Goal: Task Accomplishment & Management: Use online tool/utility

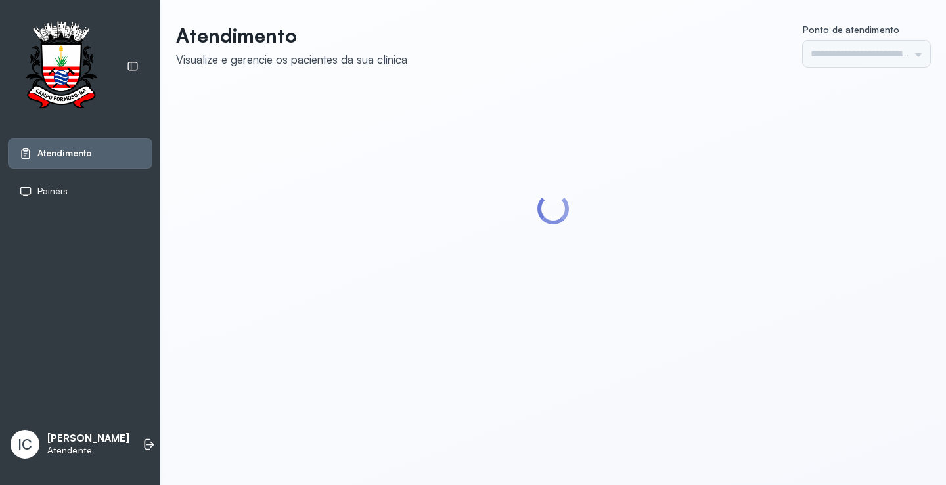
type input "*********"
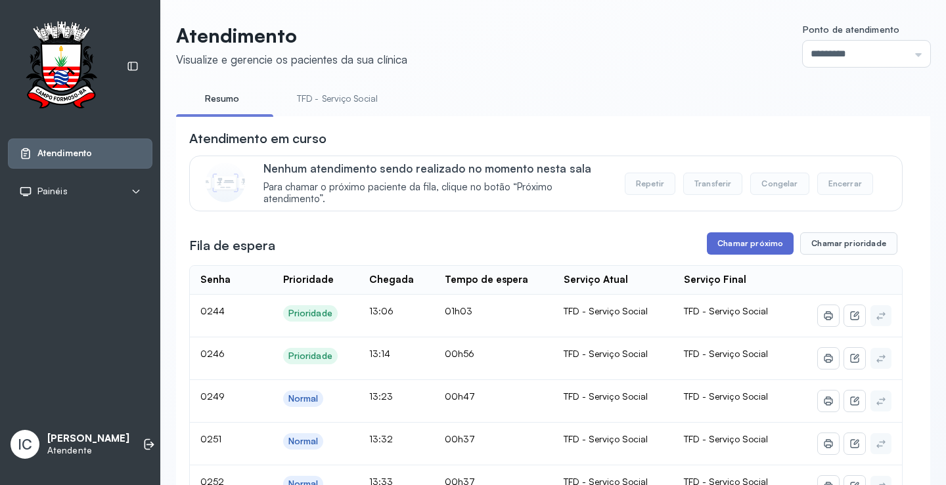
click at [752, 248] on button "Chamar próximo" at bounding box center [750, 244] width 87 height 22
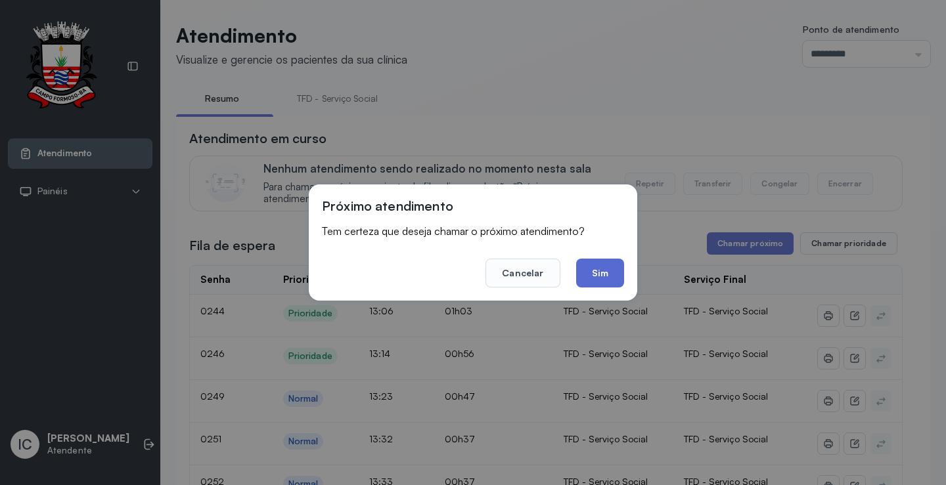
click at [611, 261] on button "Sim" at bounding box center [600, 273] width 48 height 29
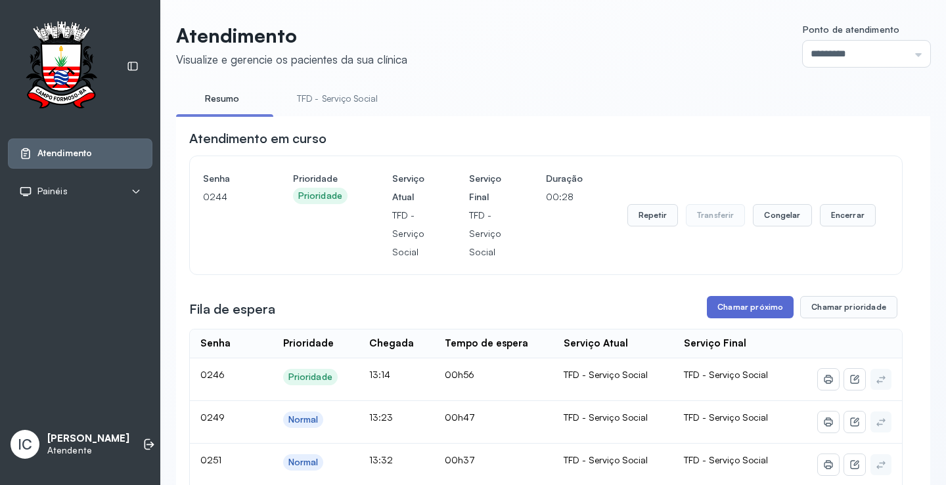
click at [742, 313] on button "Chamar próximo" at bounding box center [750, 307] width 87 height 22
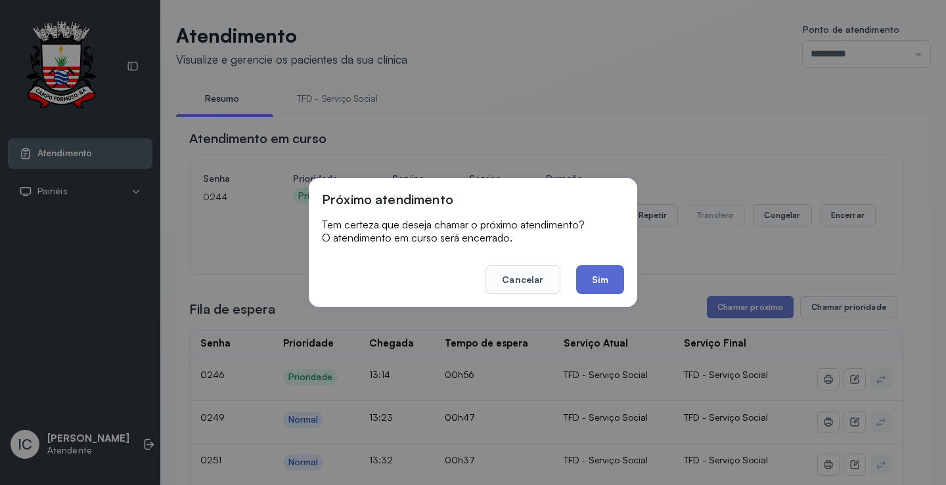
click at [607, 282] on button "Sim" at bounding box center [600, 279] width 48 height 29
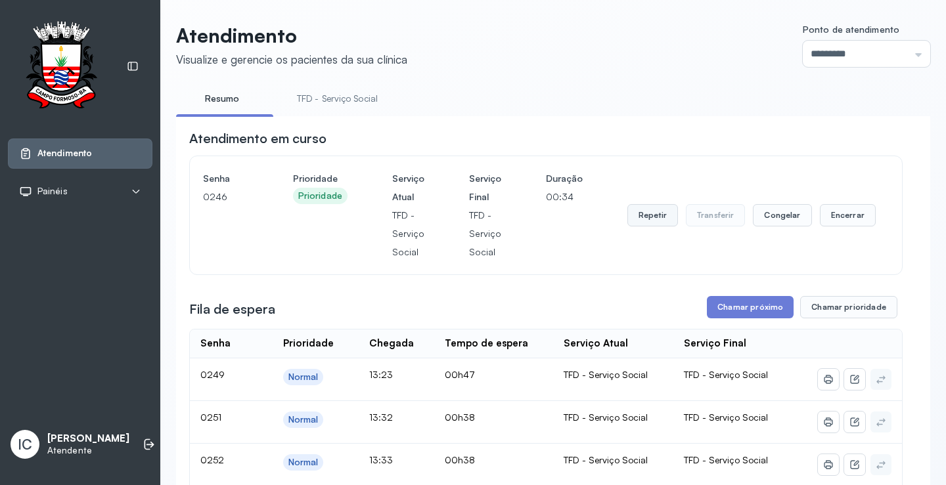
click at [660, 223] on button "Repetir" at bounding box center [652, 215] width 51 height 22
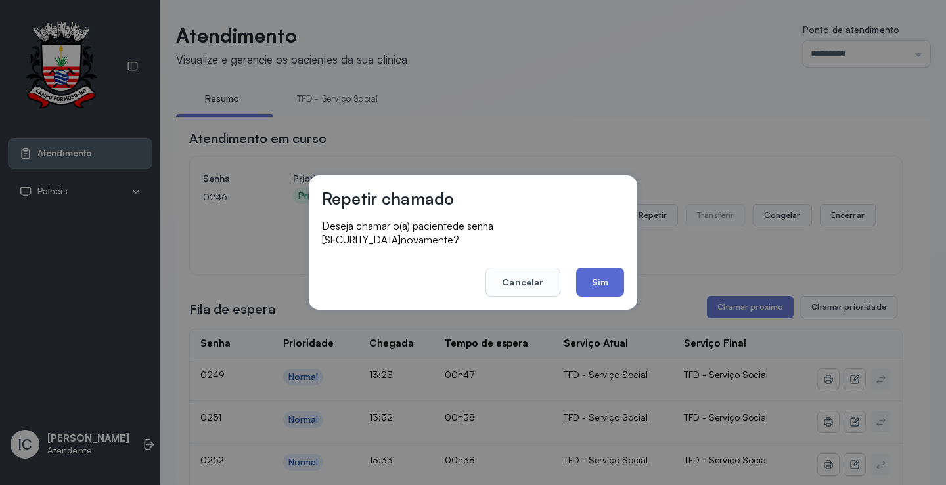
click at [606, 272] on button "Sim" at bounding box center [600, 282] width 48 height 29
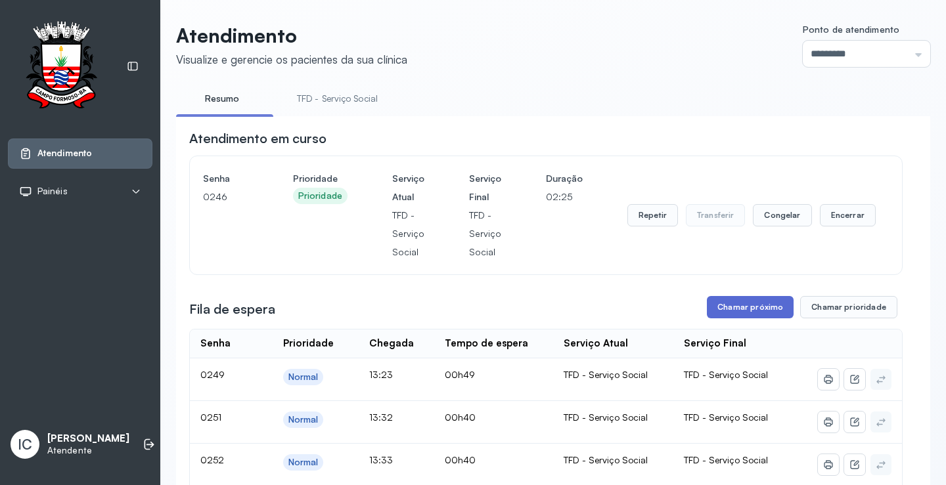
click at [751, 316] on button "Chamar próximo" at bounding box center [750, 307] width 87 height 22
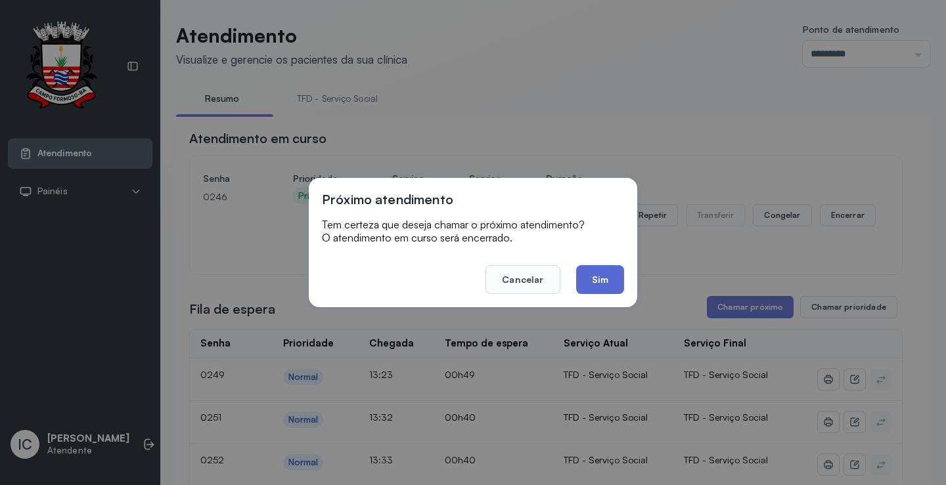
click at [612, 282] on button "Sim" at bounding box center [600, 279] width 48 height 29
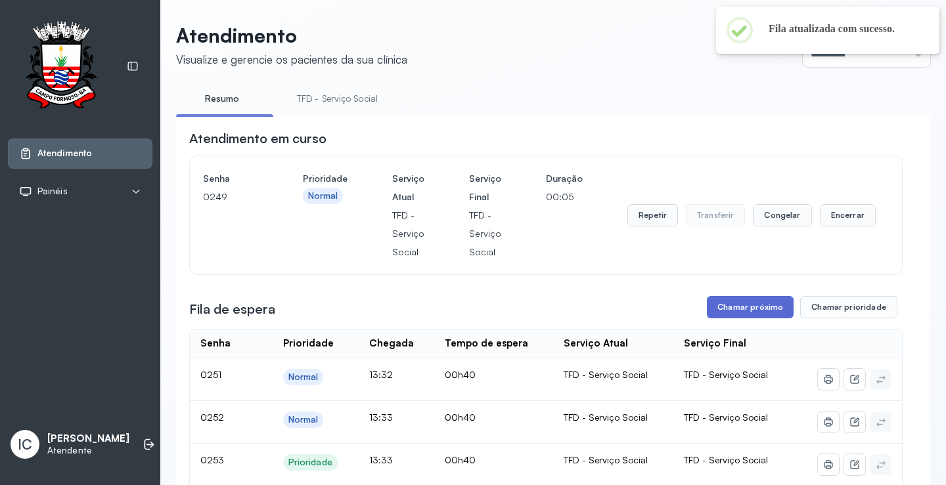
click at [770, 315] on button "Chamar próximo" at bounding box center [750, 307] width 87 height 22
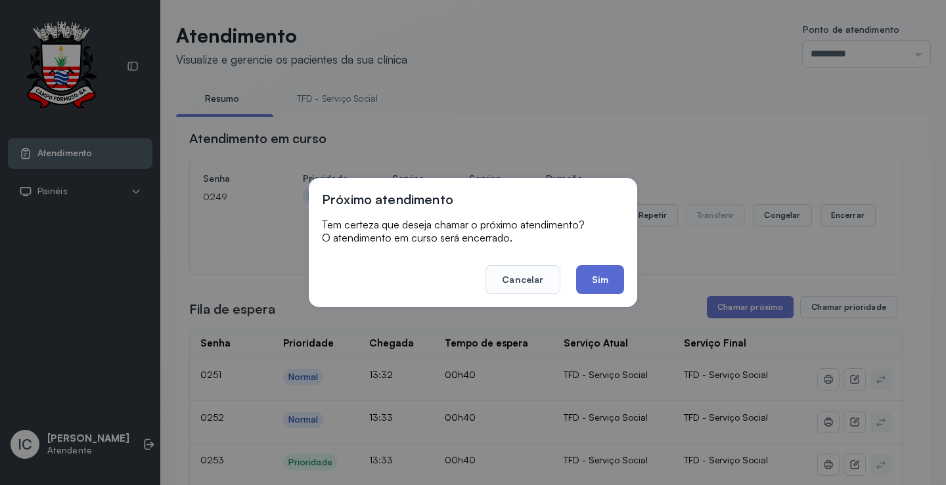
click at [595, 279] on button "Sim" at bounding box center [600, 279] width 48 height 29
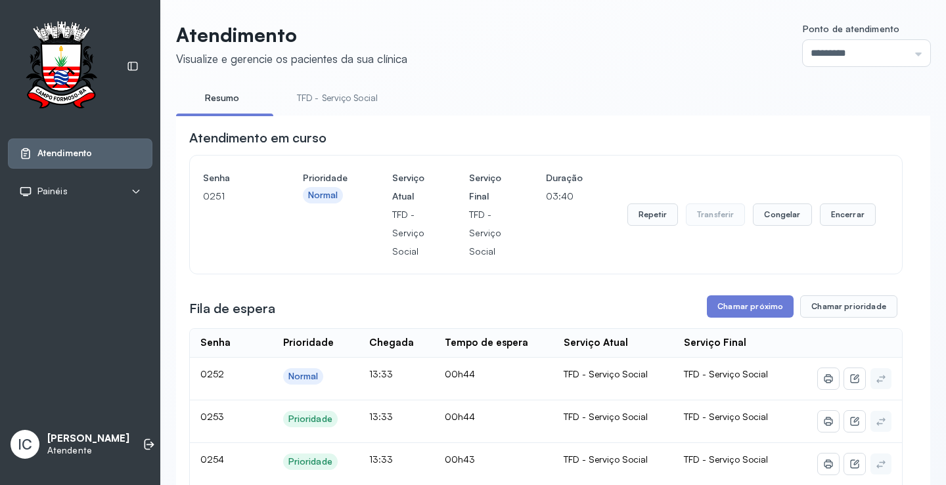
scroll to position [131, 0]
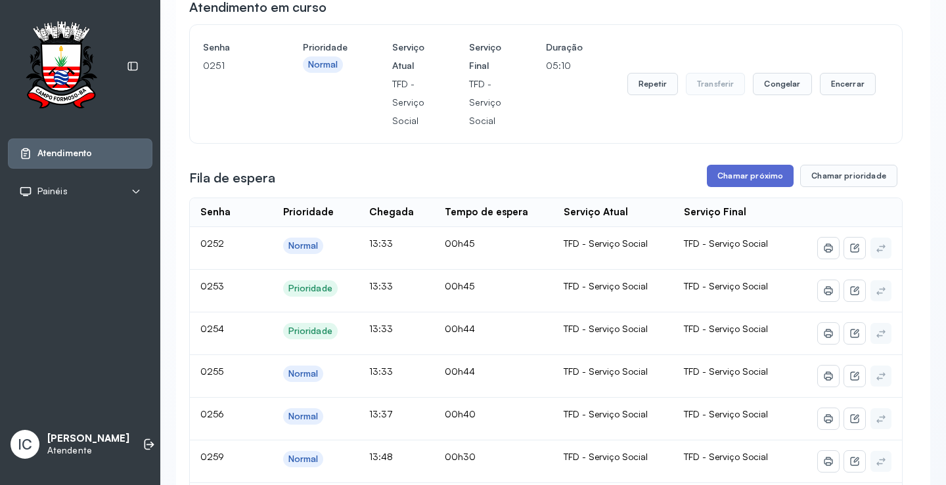
click at [746, 178] on button "Chamar próximo" at bounding box center [750, 176] width 87 height 22
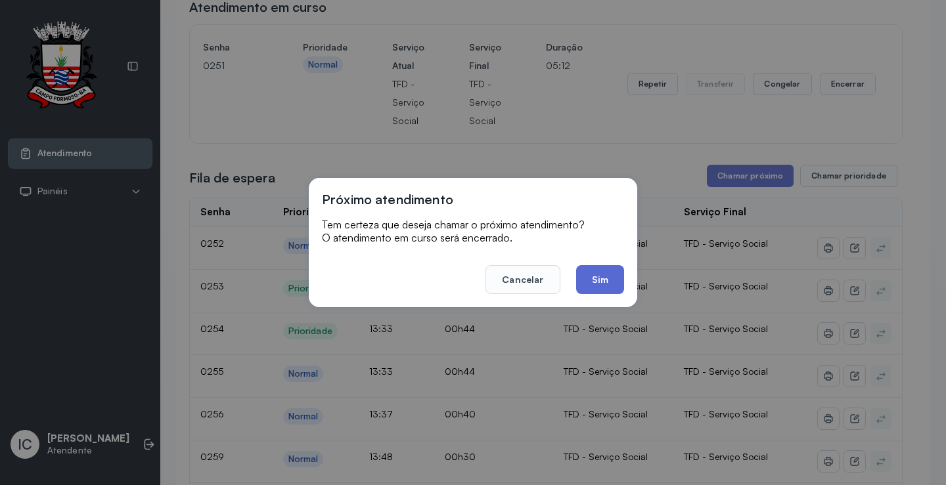
click at [601, 288] on button "Sim" at bounding box center [600, 279] width 48 height 29
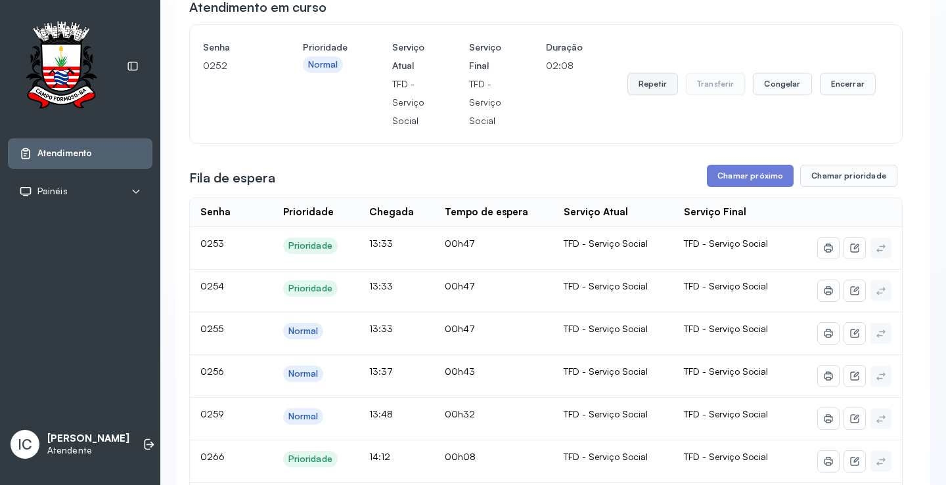
click at [645, 86] on button "Repetir" at bounding box center [652, 84] width 51 height 22
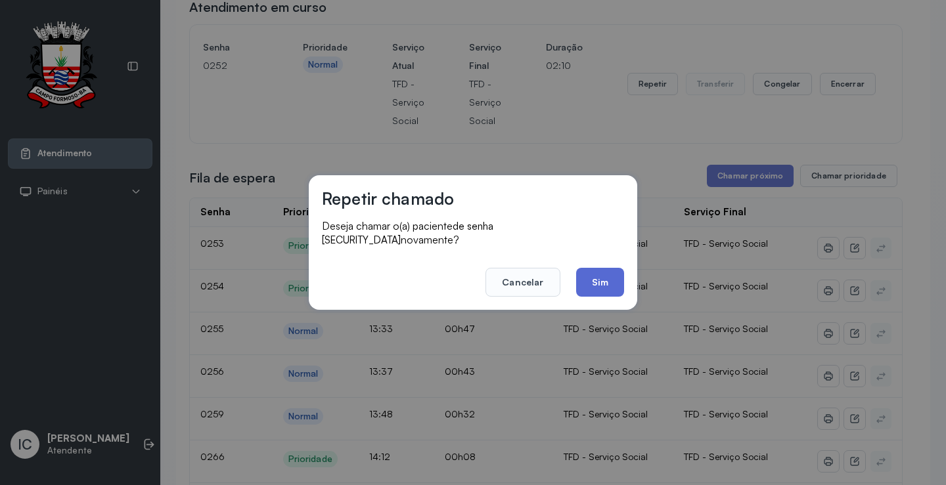
click at [602, 279] on button "Sim" at bounding box center [600, 282] width 48 height 29
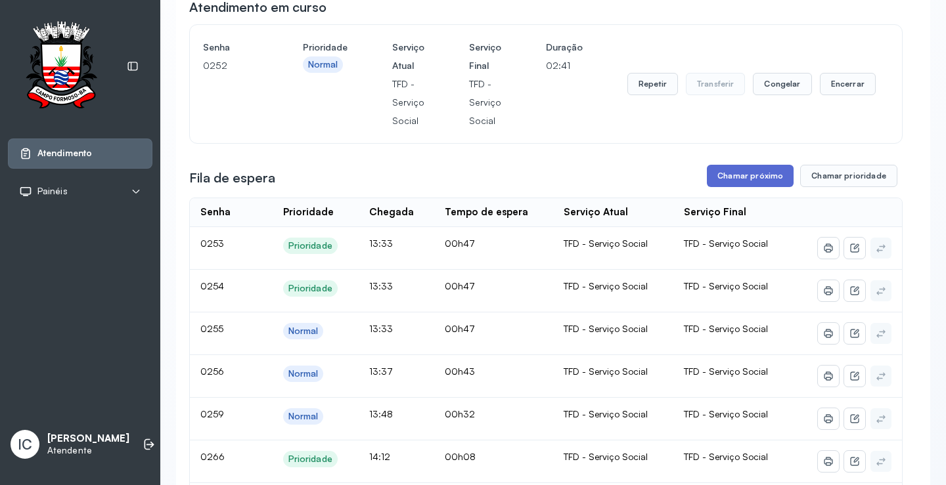
click at [761, 185] on button "Chamar próximo" at bounding box center [750, 176] width 87 height 22
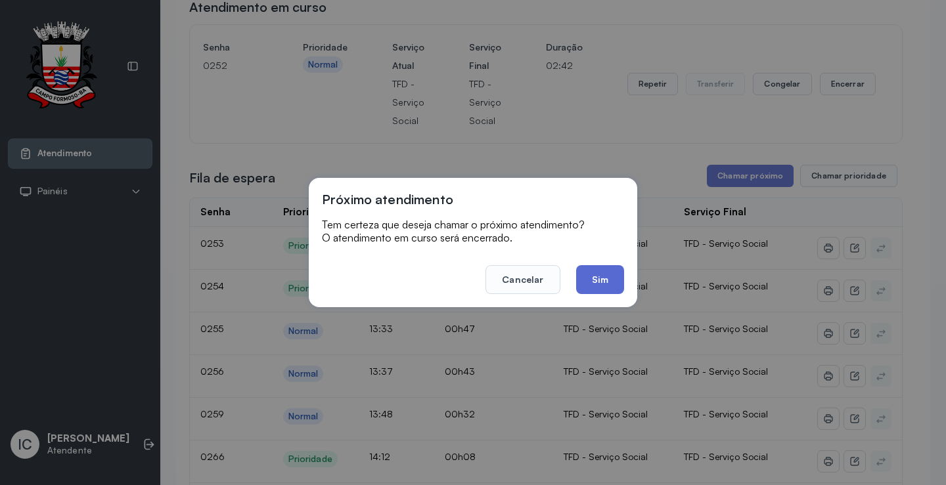
click at [604, 277] on button "Sim" at bounding box center [600, 279] width 48 height 29
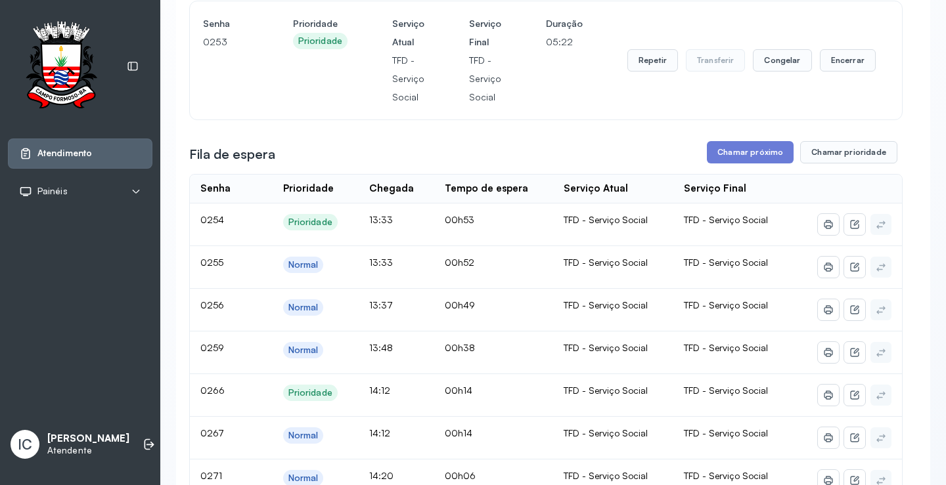
scroll to position [153, 0]
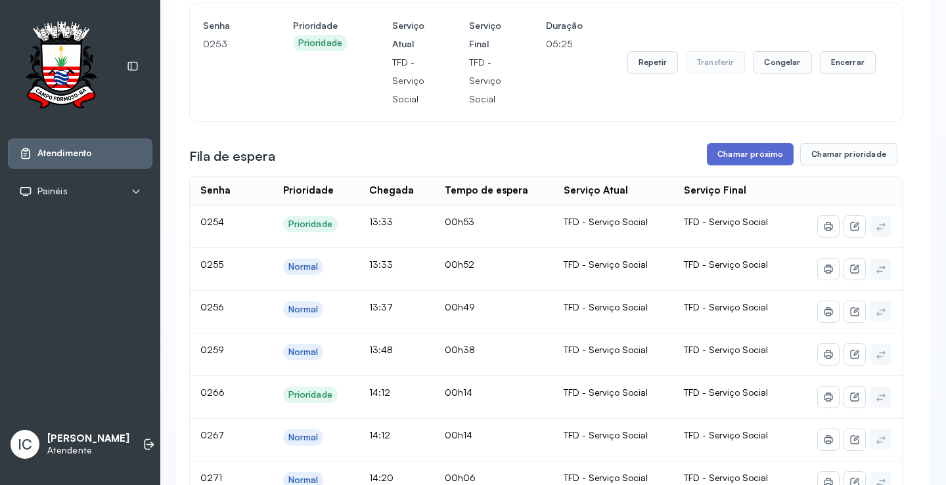
click at [778, 156] on button "Chamar próximo" at bounding box center [750, 154] width 87 height 22
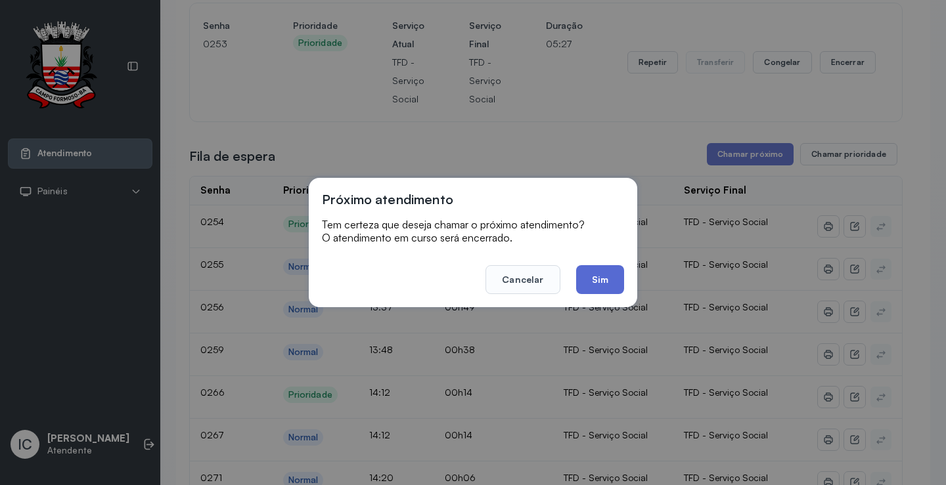
click at [606, 274] on button "Sim" at bounding box center [600, 279] width 48 height 29
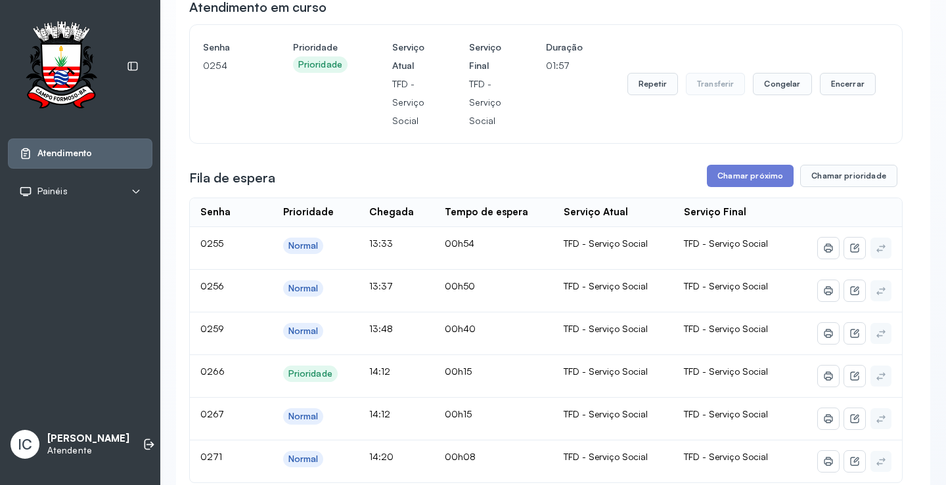
scroll to position [127, 0]
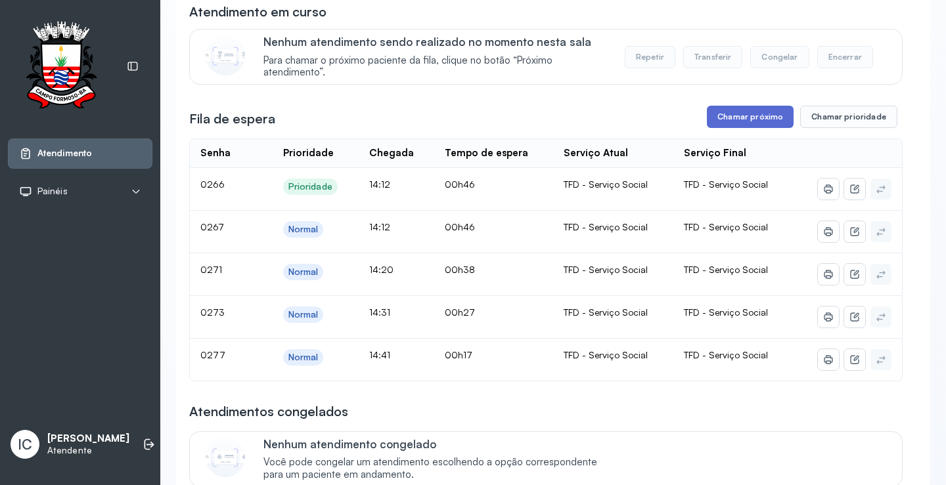
click at [751, 120] on button "Chamar próximo" at bounding box center [750, 117] width 87 height 22
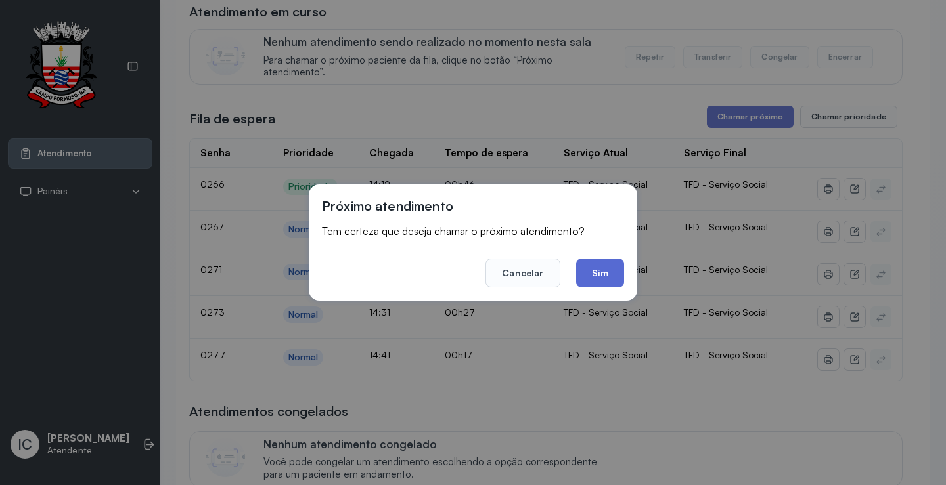
click at [602, 279] on button "Sim" at bounding box center [600, 273] width 48 height 29
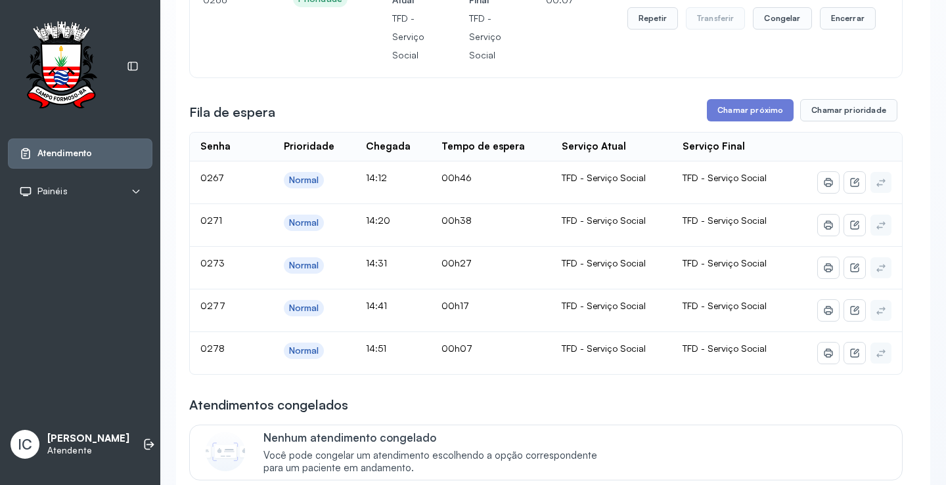
scroll to position [131, 0]
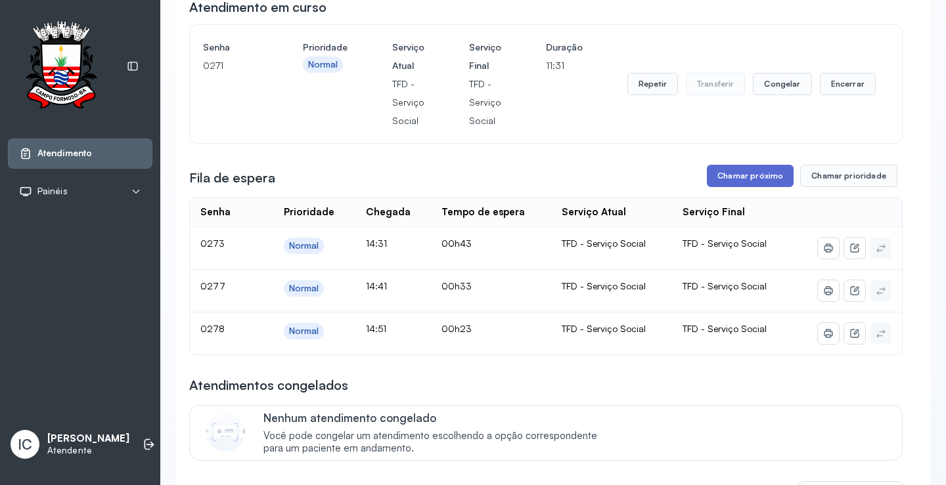
click at [747, 182] on button "Chamar próximo" at bounding box center [750, 176] width 87 height 22
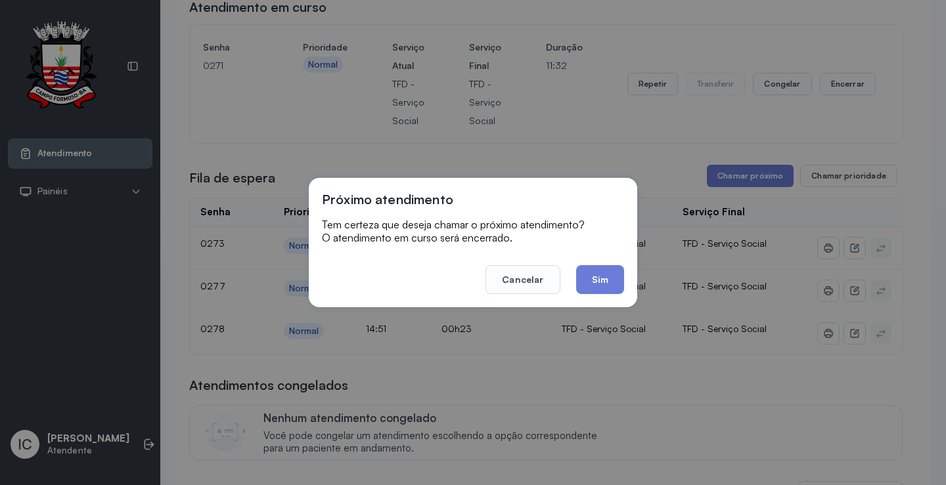
click at [608, 283] on button "Sim" at bounding box center [600, 279] width 48 height 29
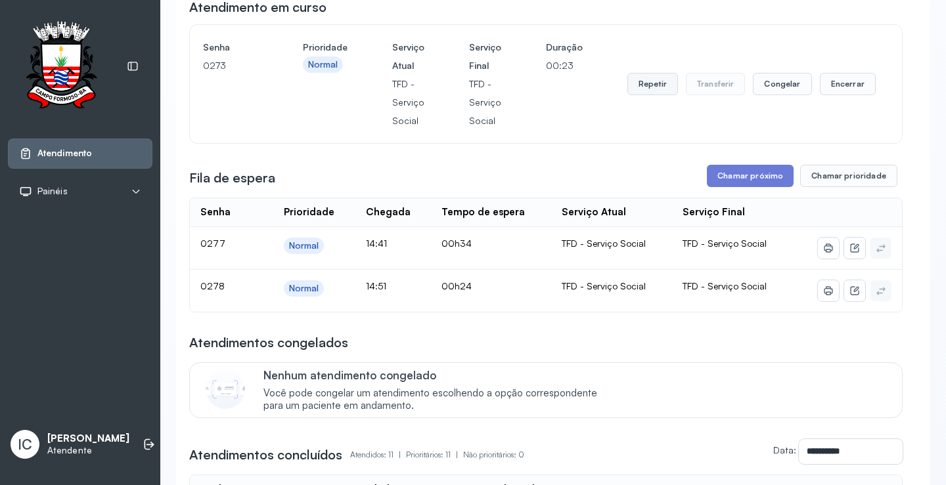
click at [652, 85] on button "Repetir" at bounding box center [652, 84] width 51 height 22
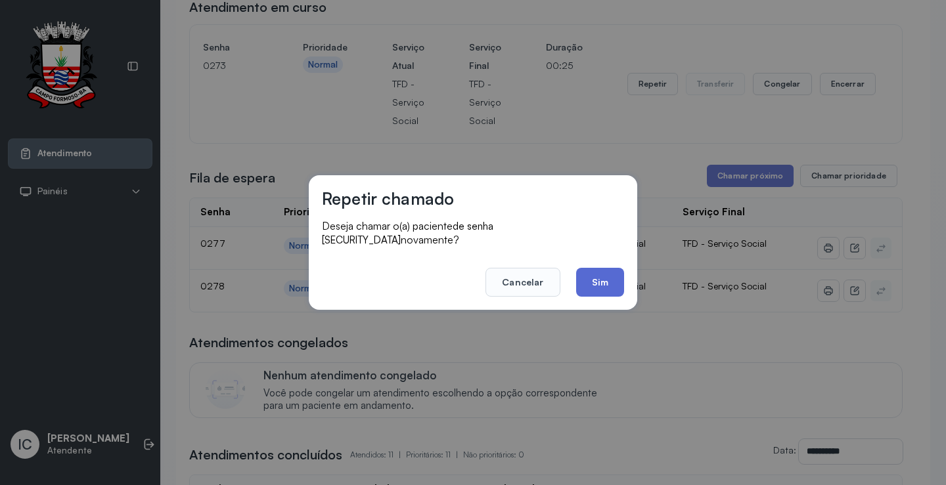
click at [591, 273] on button "Sim" at bounding box center [600, 282] width 48 height 29
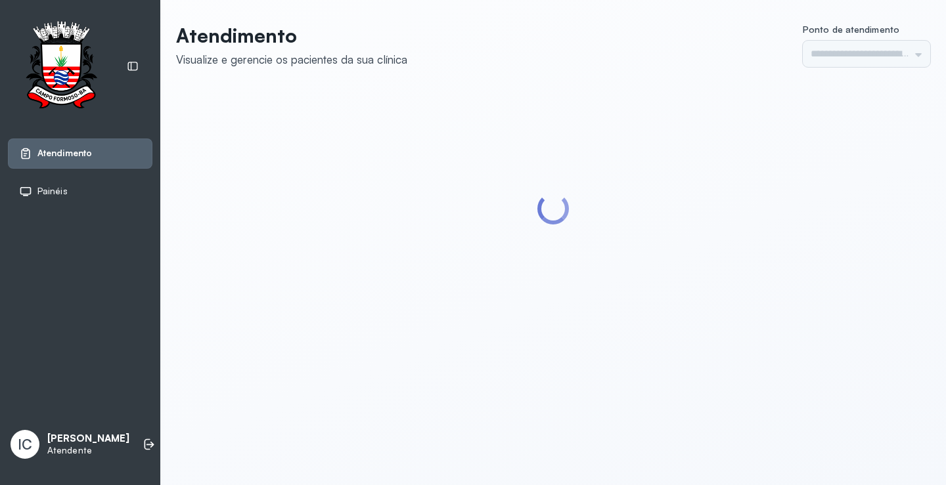
type input "*********"
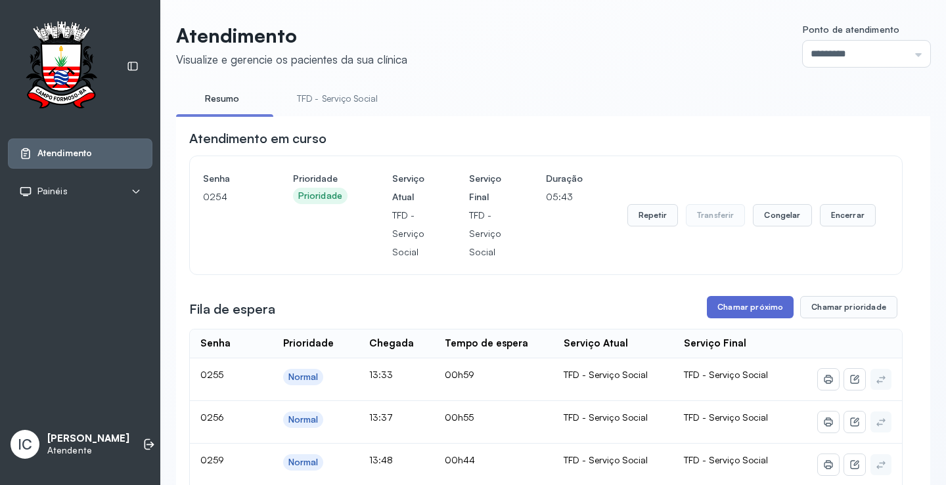
click at [779, 307] on button "Chamar próximo" at bounding box center [750, 307] width 87 height 22
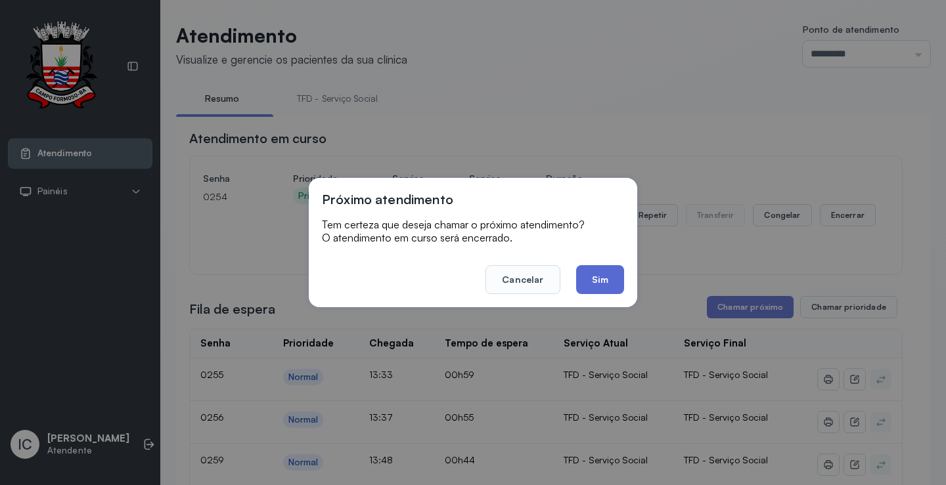
click at [612, 277] on button "Sim" at bounding box center [600, 279] width 48 height 29
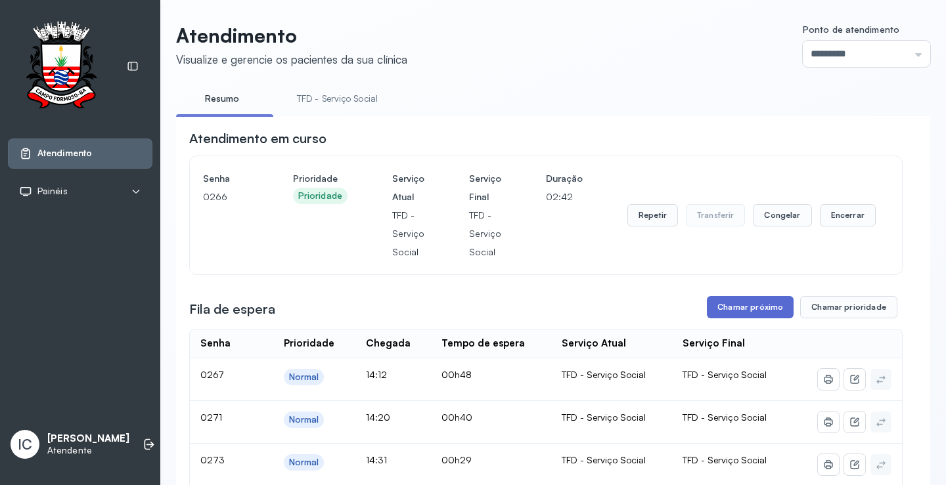
click at [731, 309] on button "Chamar próximo" at bounding box center [750, 307] width 87 height 22
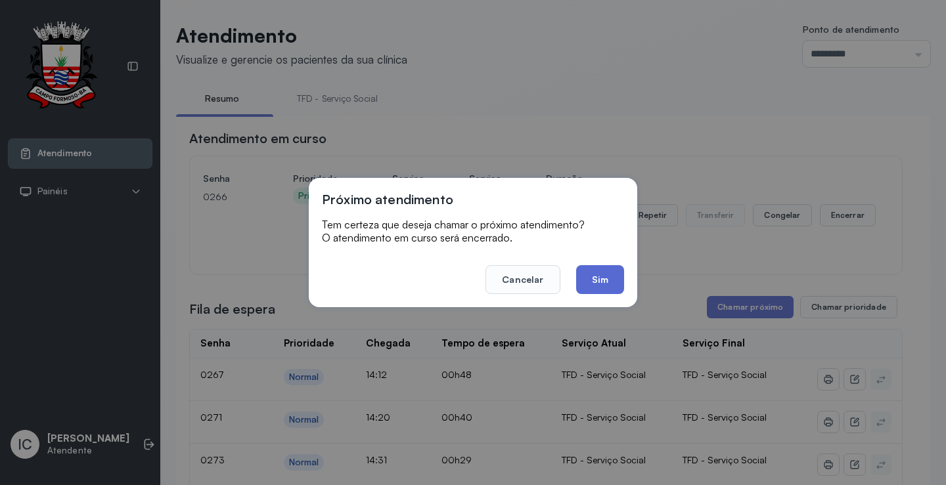
click at [620, 280] on button "Sim" at bounding box center [600, 279] width 48 height 29
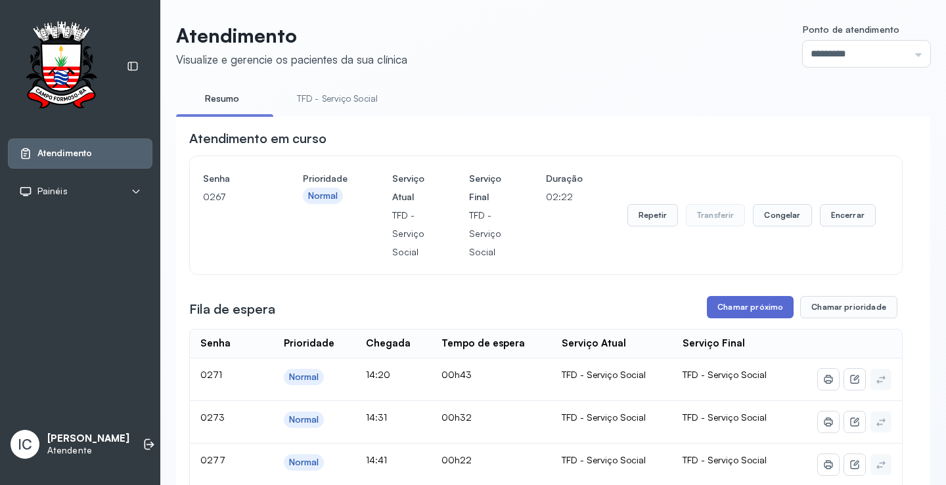
click at [741, 310] on button "Chamar próximo" at bounding box center [750, 307] width 87 height 22
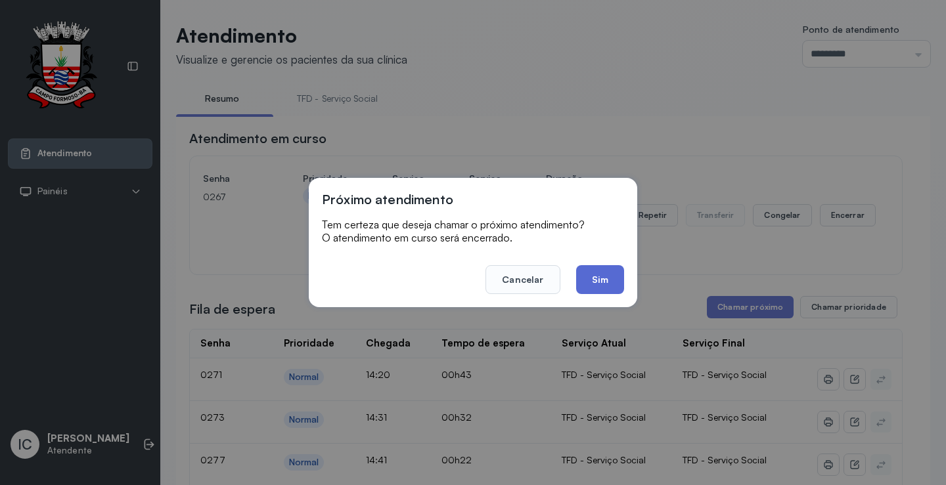
click at [610, 280] on button "Sim" at bounding box center [600, 279] width 48 height 29
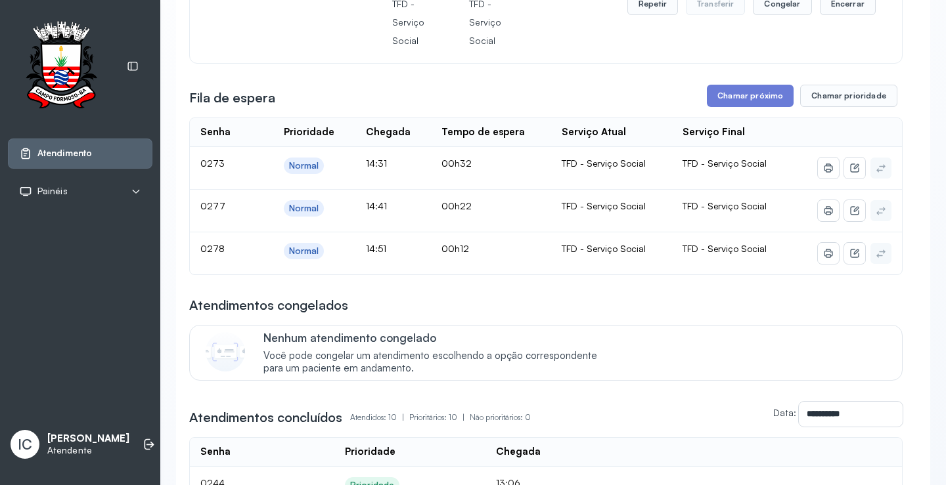
scroll to position [263, 0]
